Goal: Task Accomplishment & Management: Manage account settings

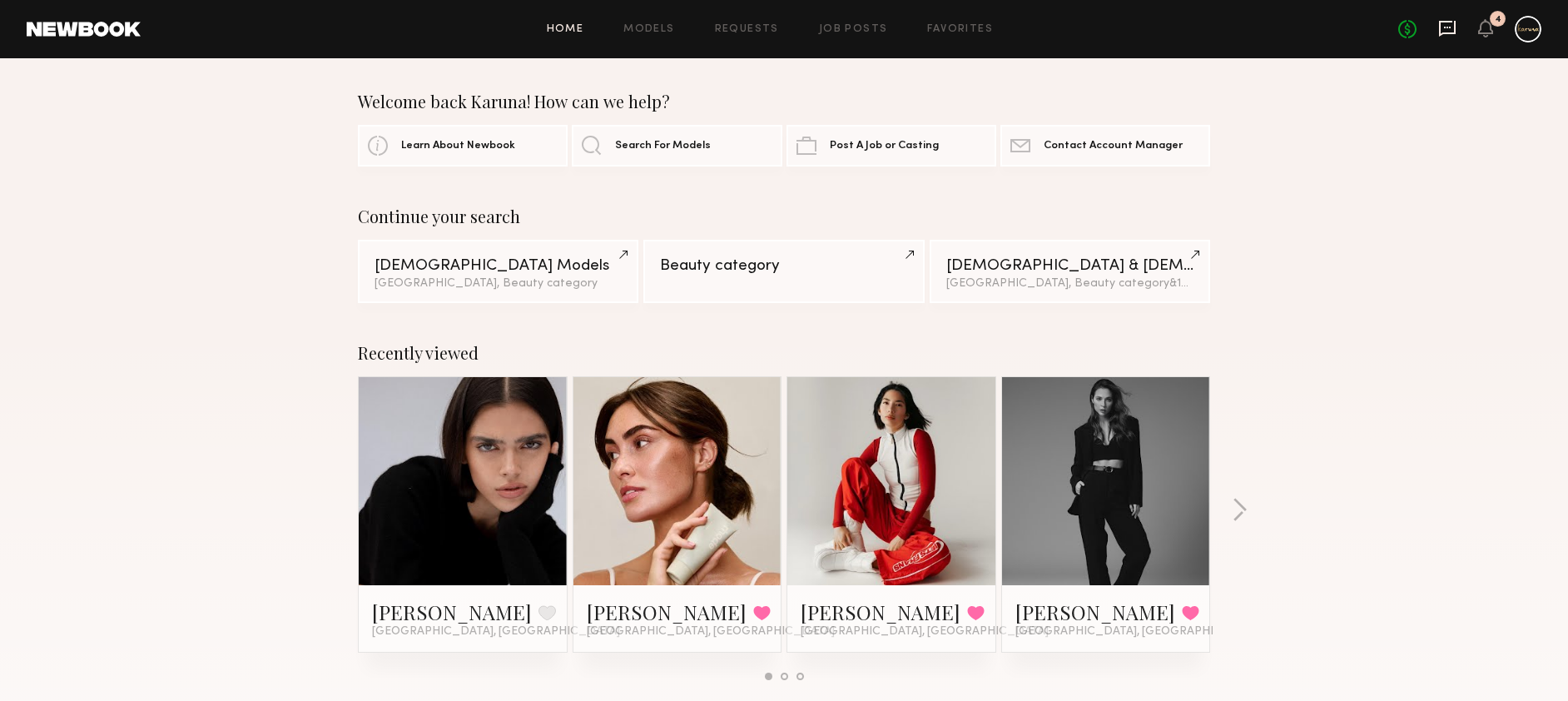
click at [1446, 21] on icon at bounding box center [1447, 29] width 17 height 16
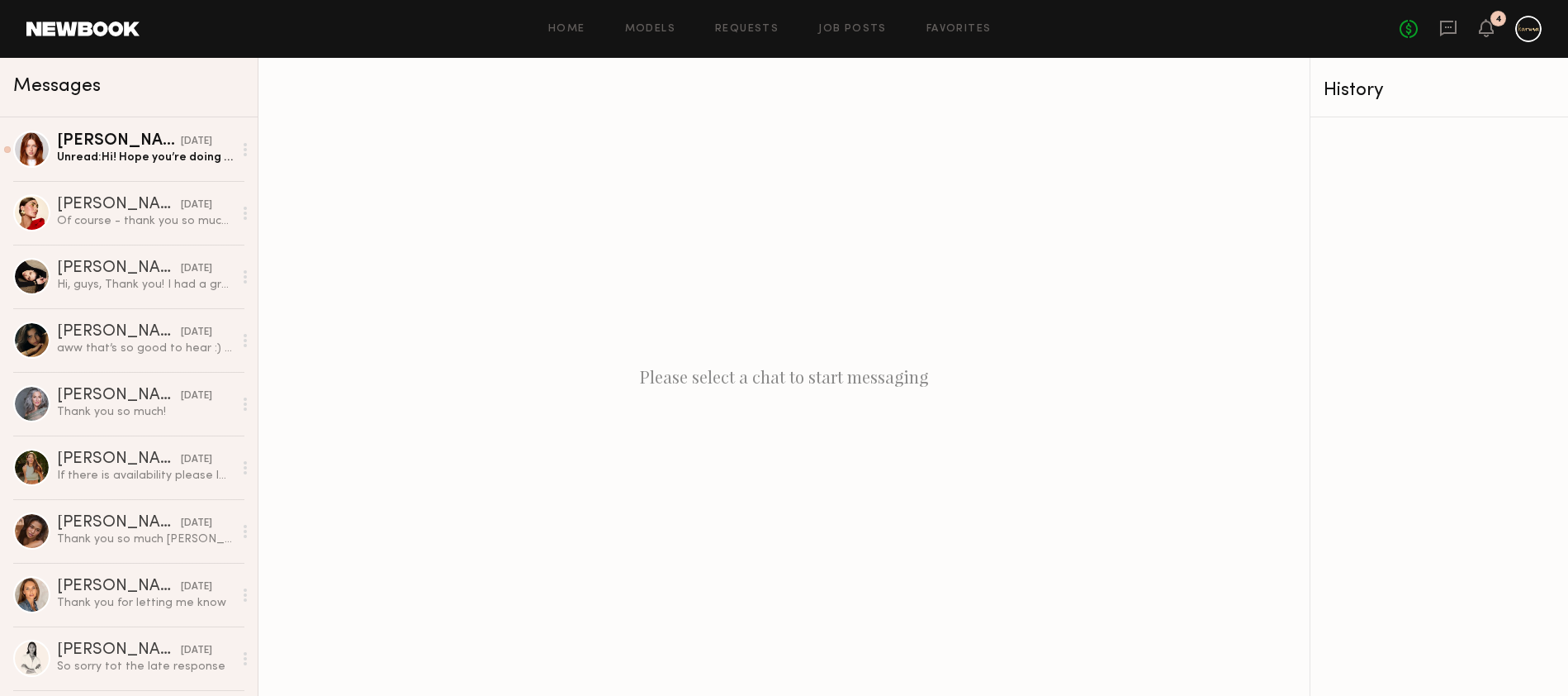
click at [1540, 30] on div at bounding box center [1528, 29] width 26 height 26
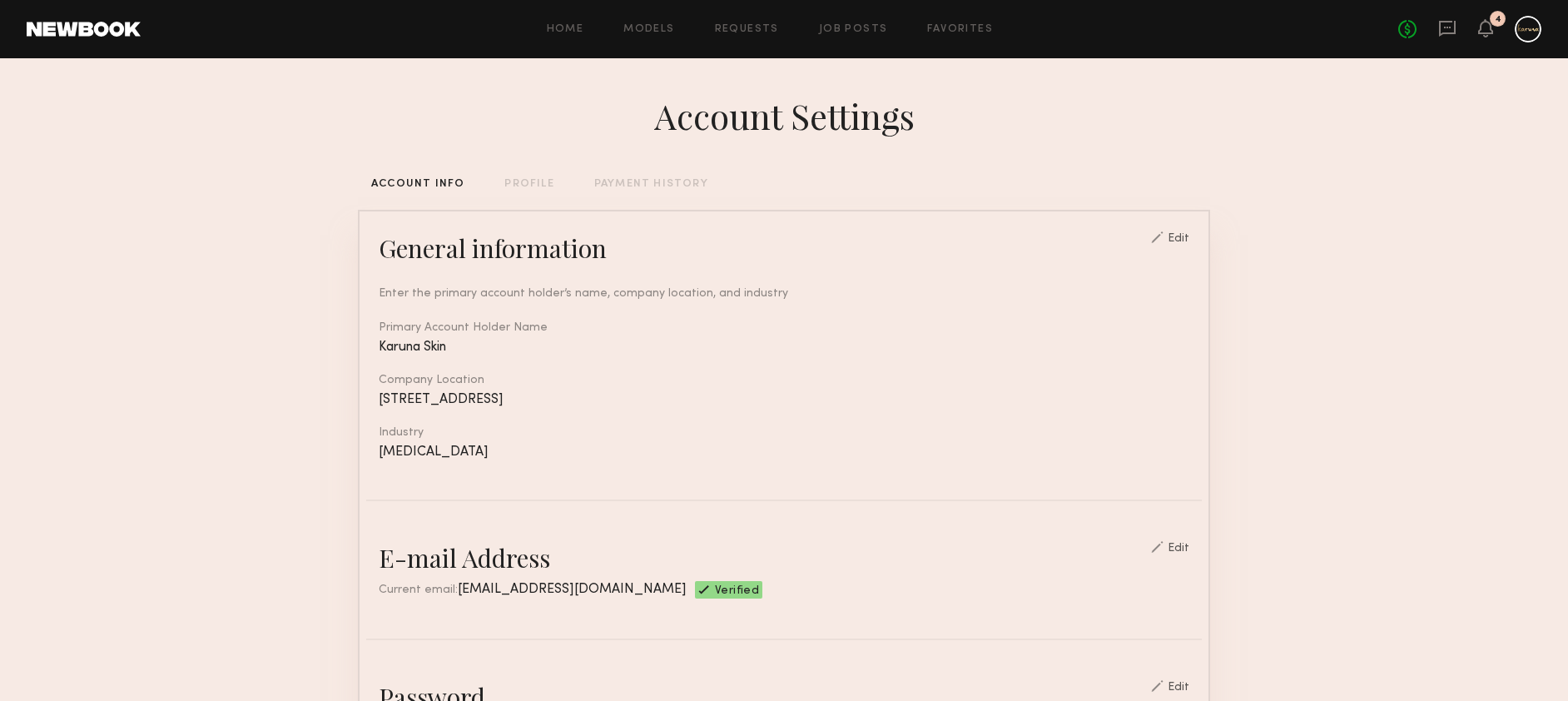
click at [636, 188] on div "PAYMENT HISTORY" at bounding box center [651, 184] width 114 height 10
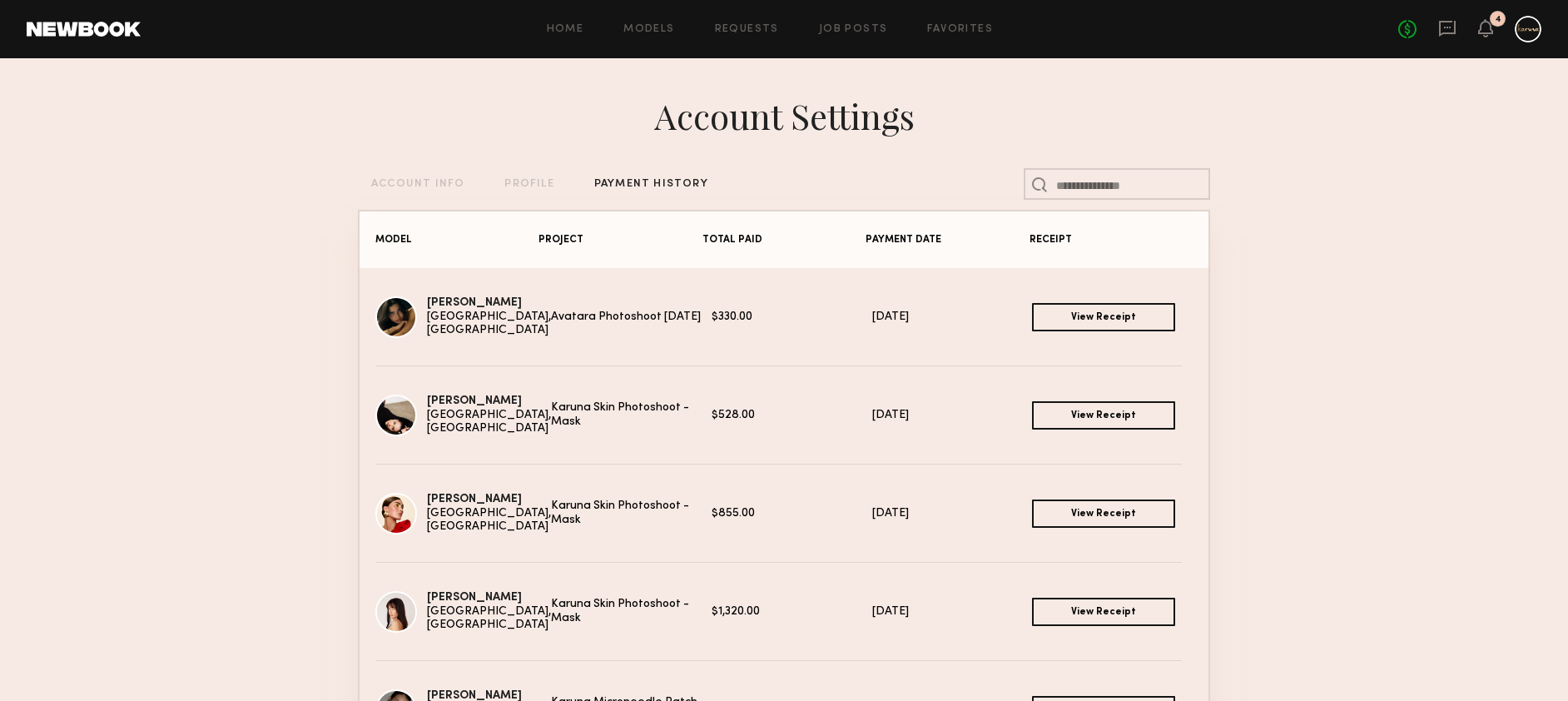
click at [885, 511] on div "[DATE]" at bounding box center [953, 514] width 161 height 14
click at [885, 510] on div "[DATE]" at bounding box center [953, 514] width 161 height 14
click at [883, 510] on div "[DATE]" at bounding box center [953, 514] width 161 height 14
click at [890, 508] on div "[DATE]" at bounding box center [953, 514] width 161 height 14
click at [1096, 314] on link "View Receipt" at bounding box center [1104, 317] width 143 height 28
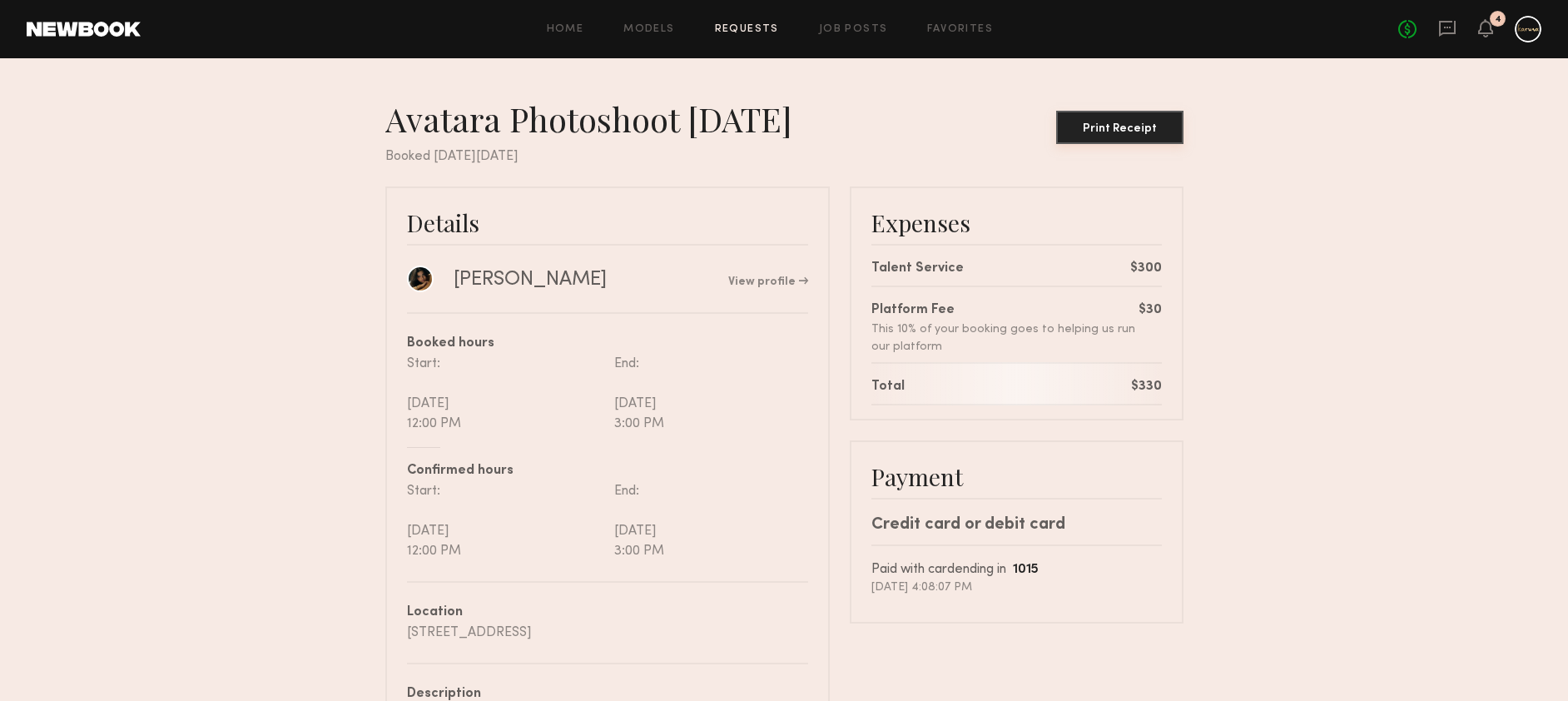
click at [1115, 125] on div "Print Receipt" at bounding box center [1120, 128] width 114 height 11
